Goal: Check status: Check status

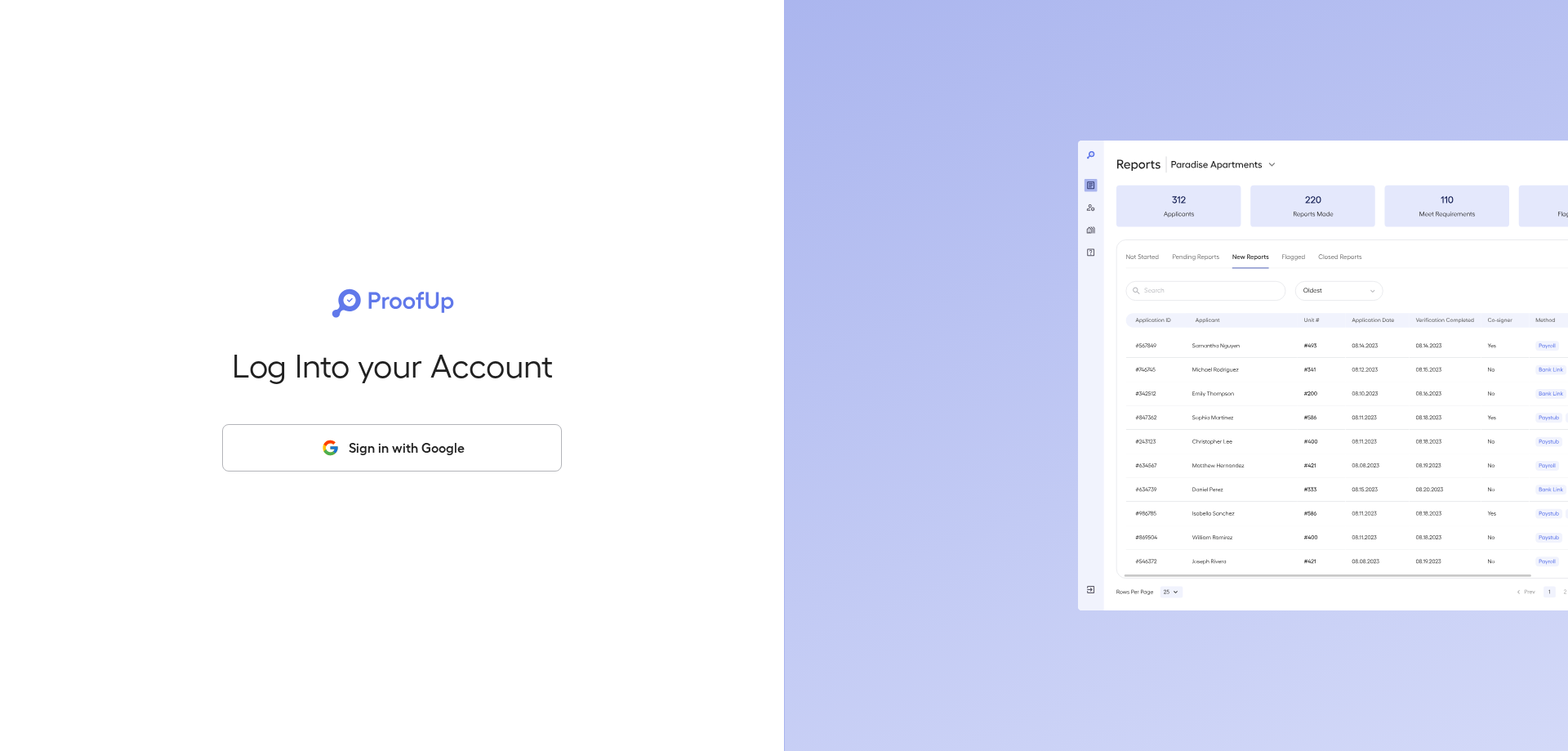
click at [331, 454] on icon "button" at bounding box center [329, 451] width 12 height 6
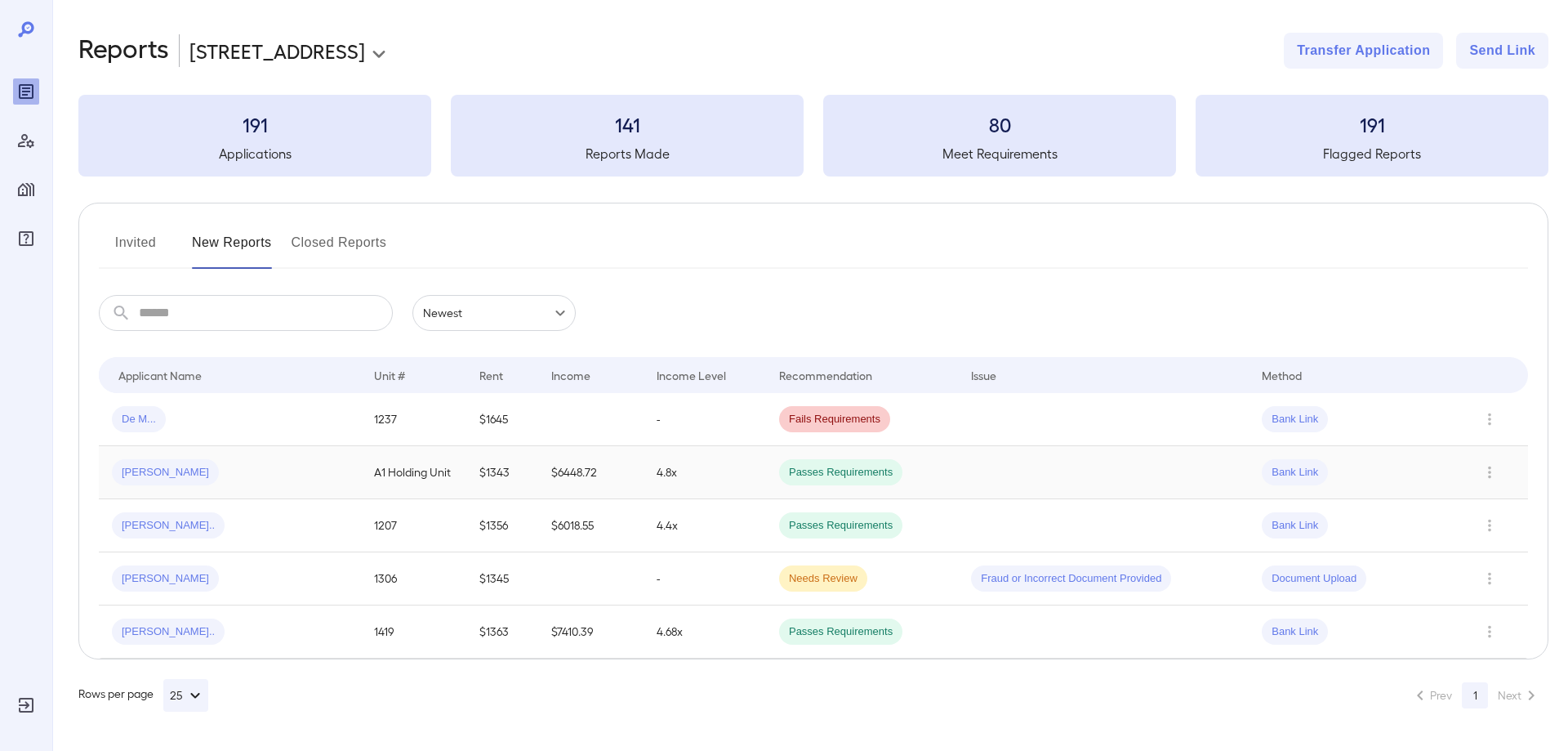
click at [311, 474] on div "[PERSON_NAME]" at bounding box center [230, 471] width 236 height 26
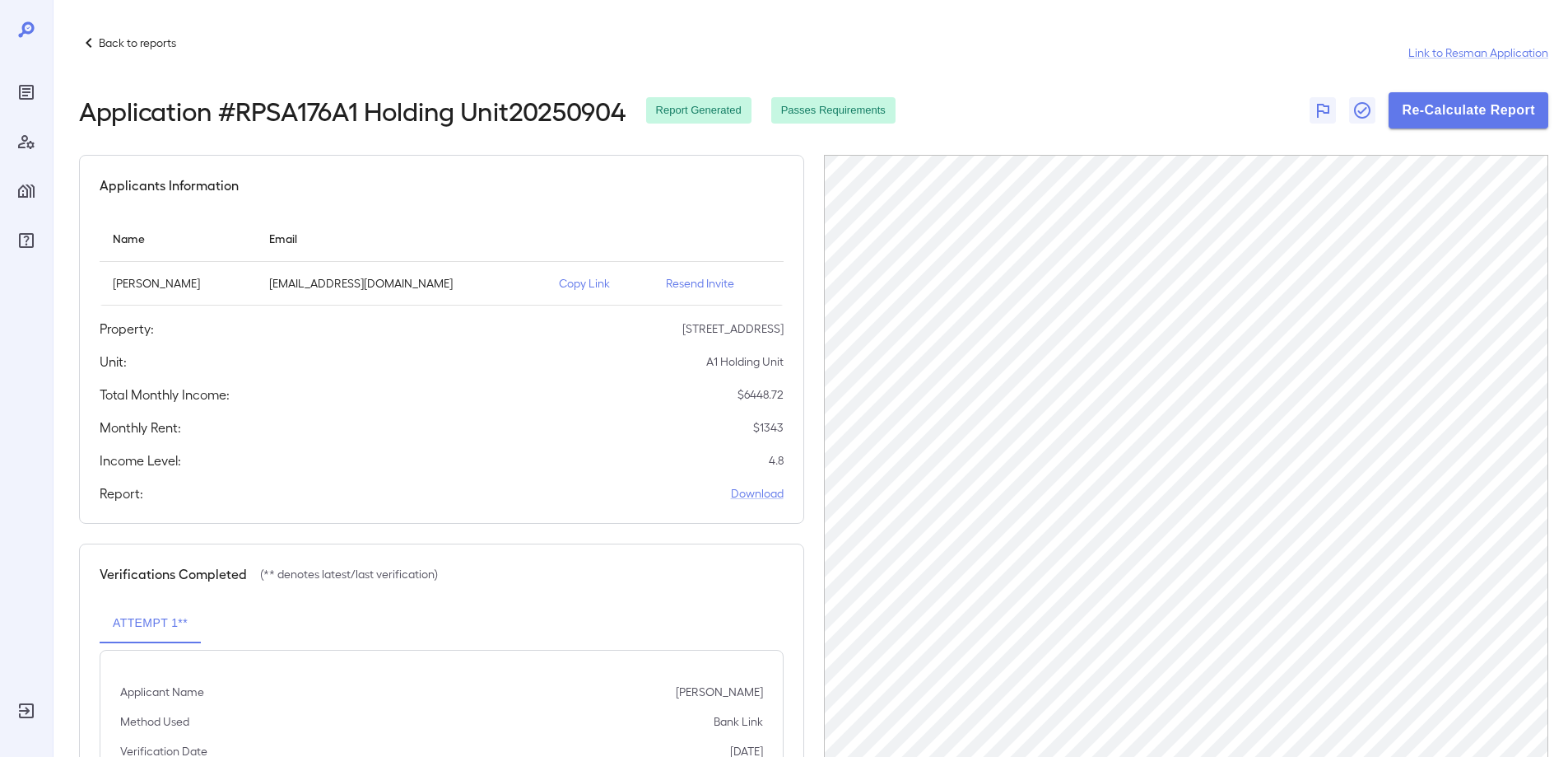
click at [118, 42] on p "Back to reports" at bounding box center [137, 42] width 77 height 16
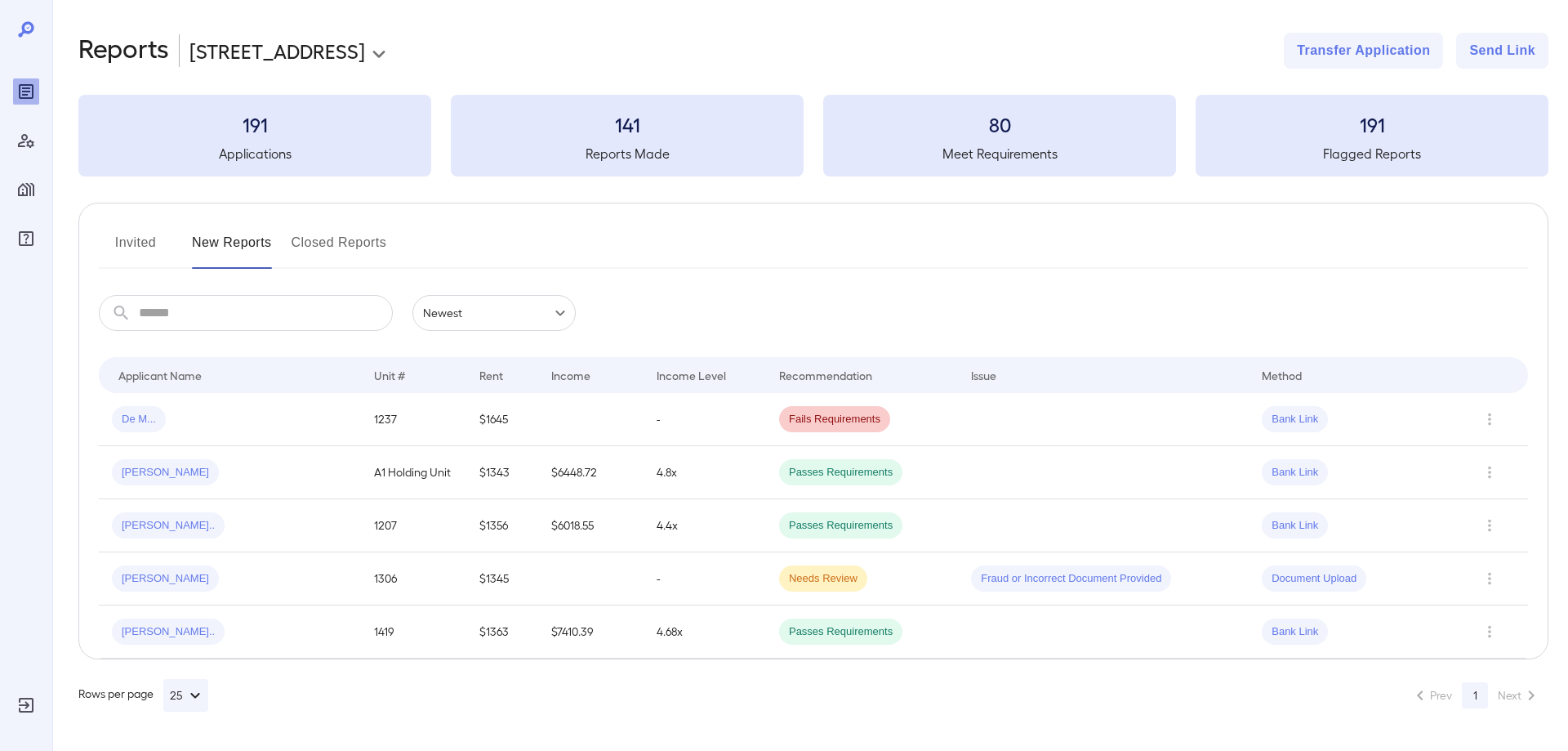
click at [349, 233] on button "Closed Reports" at bounding box center [339, 249] width 96 height 40
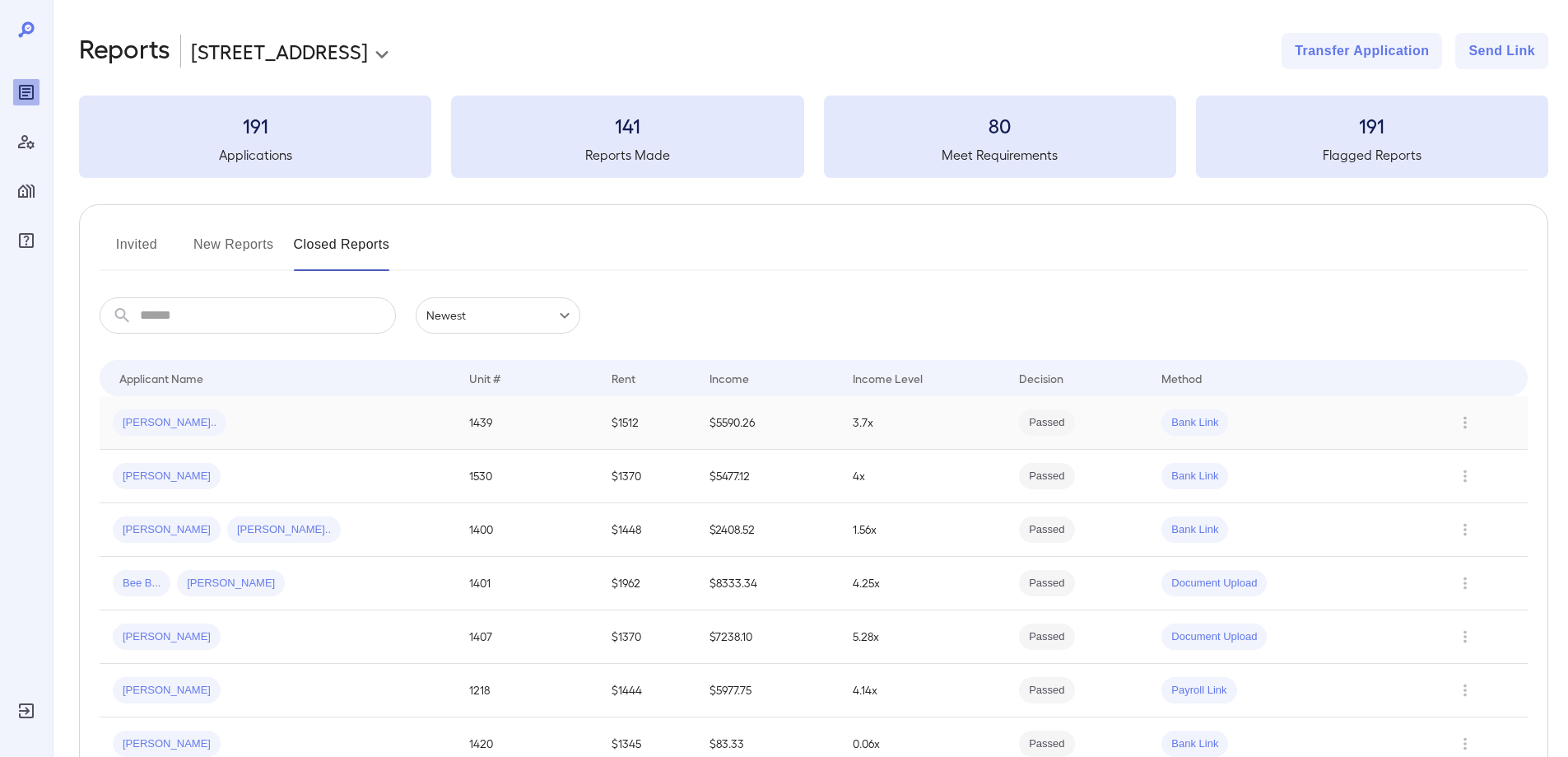
click at [245, 448] on td "[PERSON_NAME].." at bounding box center [277, 423] width 356 height 53
